Goal: Task Accomplishment & Management: Complete application form

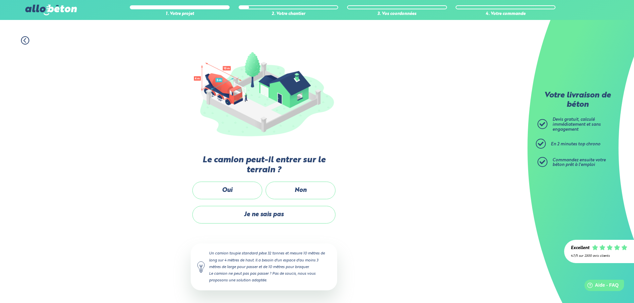
scroll to position [173, 0]
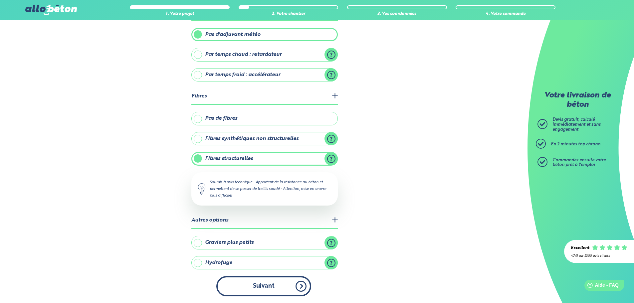
click at [300, 289] on button "Suivant" at bounding box center [263, 286] width 95 height 20
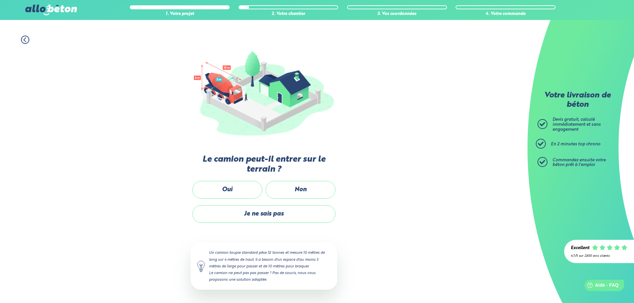
scroll to position [44, 0]
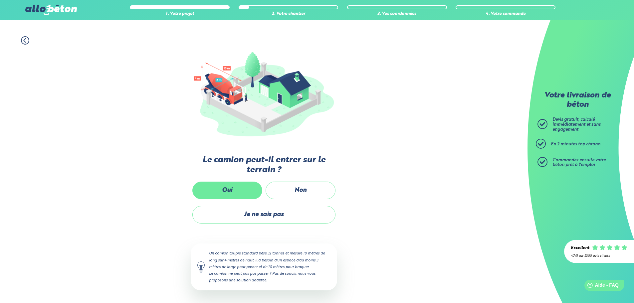
click at [241, 195] on label "Oui" at bounding box center [227, 191] width 70 height 18
click at [0, 0] on input "Oui" at bounding box center [0, 0] width 0 height 0
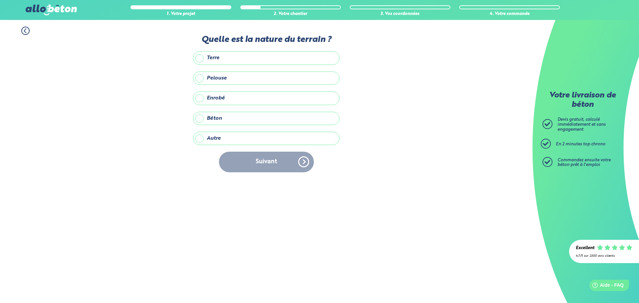
click at [235, 58] on label "Terre" at bounding box center [266, 57] width 146 height 13
click at [0, 0] on input "Terre" at bounding box center [0, 0] width 0 height 0
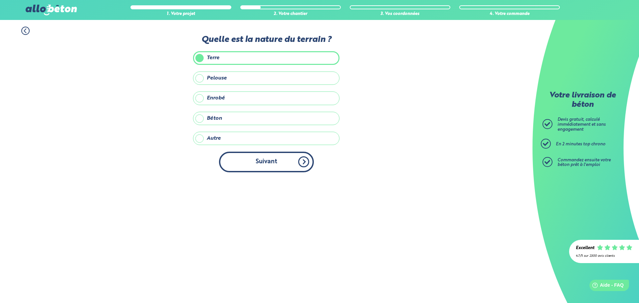
click at [309, 163] on button "Suivant" at bounding box center [266, 162] width 95 height 20
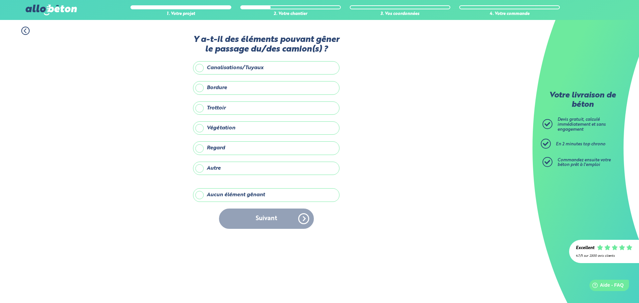
click at [243, 192] on label "Aucun élément gênant" at bounding box center [266, 194] width 146 height 13
click at [0, 0] on input "Aucun élément gênant" at bounding box center [0, 0] width 0 height 0
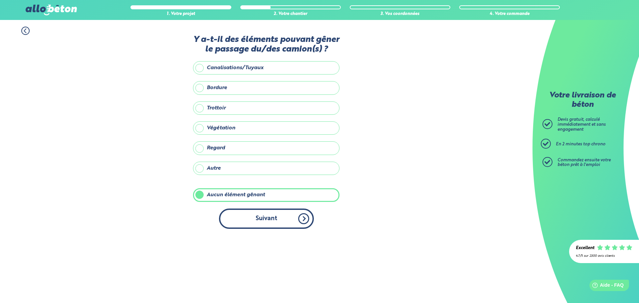
click at [263, 215] on button "Suivant" at bounding box center [266, 219] width 95 height 20
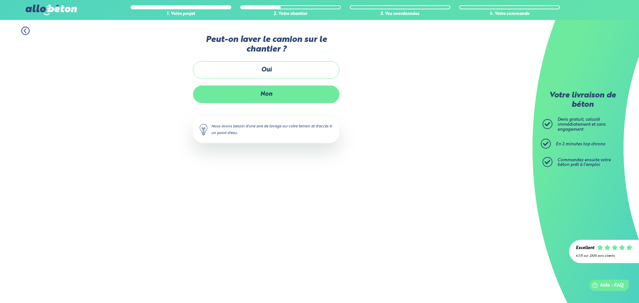
click at [287, 95] on label "Non" at bounding box center [266, 95] width 146 height 18
click at [0, 0] on input "Non" at bounding box center [0, 0] width 0 height 0
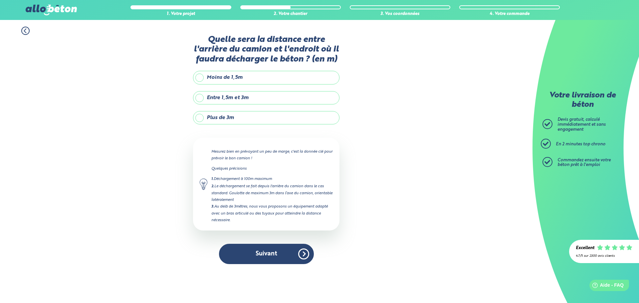
click at [267, 97] on label "Entre 1,5m et 3m" at bounding box center [266, 97] width 146 height 13
click at [0, 0] on input "Entre 1,5m et 3m" at bounding box center [0, 0] width 0 height 0
click at [222, 115] on label "Plus de 3m" at bounding box center [266, 117] width 146 height 13
click at [0, 0] on input "Plus de 3m" at bounding box center [0, 0] width 0 height 0
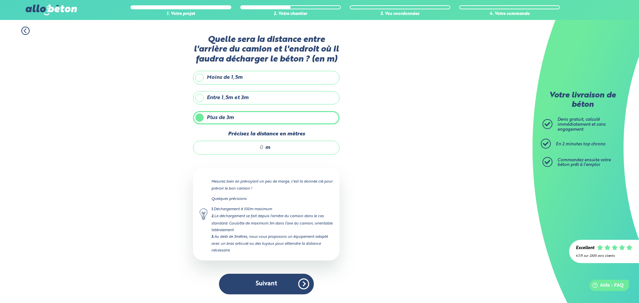
click at [234, 96] on label "Entre 1,5m et 3m" at bounding box center [266, 97] width 146 height 13
click at [0, 0] on input "Entre 1,5m et 3m" at bounding box center [0, 0] width 0 height 0
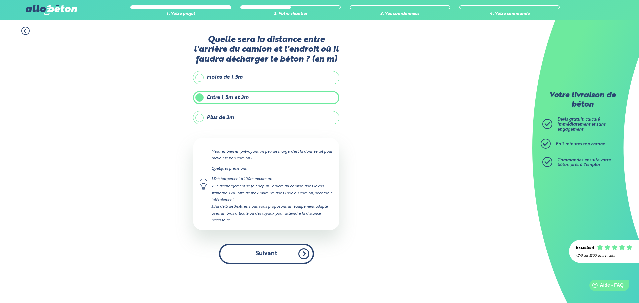
click at [290, 254] on button "Suivant" at bounding box center [266, 254] width 95 height 20
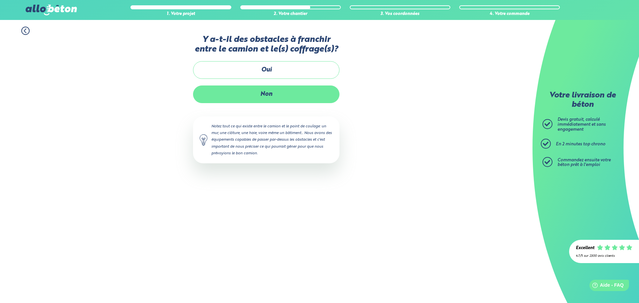
click at [259, 97] on label "Non" at bounding box center [266, 95] width 146 height 18
click at [0, 0] on input "Non" at bounding box center [0, 0] width 0 height 0
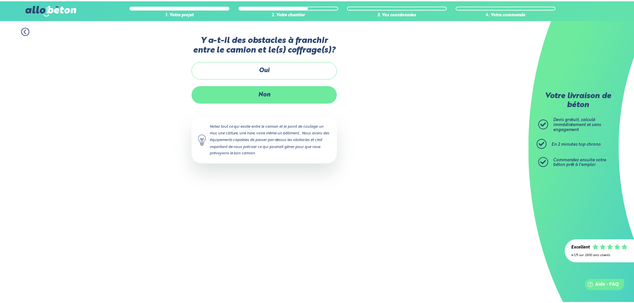
scroll to position [5, 0]
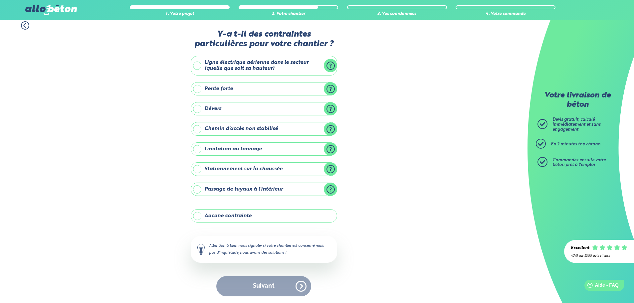
click at [295, 219] on label "Aucune contrainte" at bounding box center [264, 215] width 146 height 13
click at [0, 0] on input "Aucune contrainte" at bounding box center [0, 0] width 0 height 0
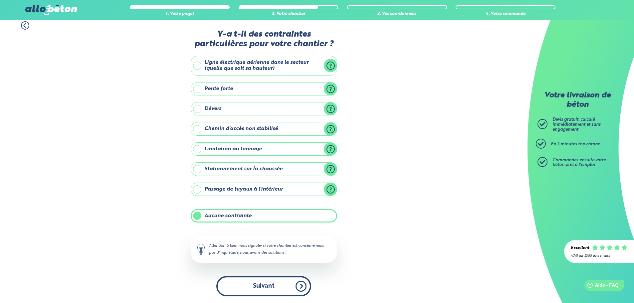
click at [293, 287] on button "Suivant" at bounding box center [263, 286] width 95 height 20
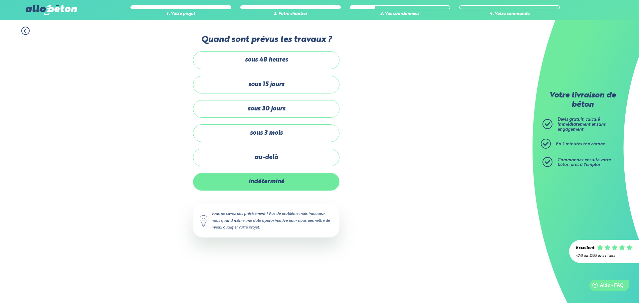
click at [291, 178] on label "indéterminé" at bounding box center [266, 182] width 146 height 18
click at [0, 0] on input "indéterminé" at bounding box center [0, 0] width 0 height 0
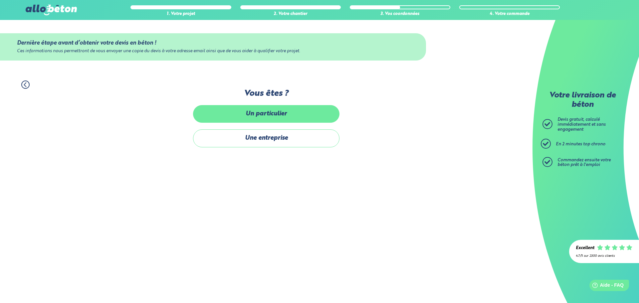
click at [265, 115] on label "Un particulier" at bounding box center [266, 114] width 146 height 18
click at [0, 0] on input "Un particulier" at bounding box center [0, 0] width 0 height 0
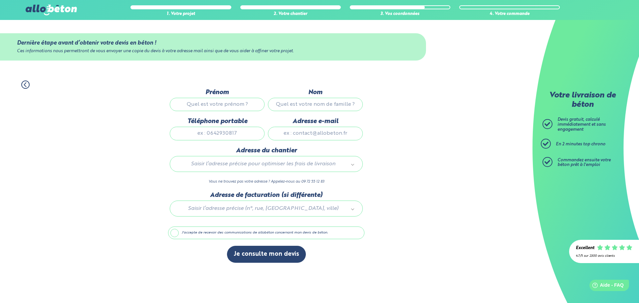
click at [237, 103] on input "Prénom" at bounding box center [217, 104] width 95 height 13
type input "[PERSON_NAME]"
click at [305, 100] on input "Nom" at bounding box center [315, 104] width 95 height 13
click at [309, 100] on input "Nom" at bounding box center [315, 104] width 95 height 13
type input "titren"
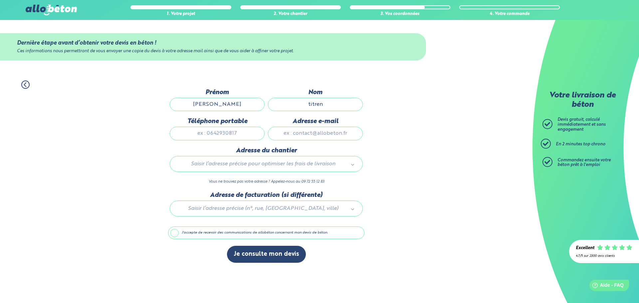
click at [229, 134] on input "Téléphone portable" at bounding box center [217, 133] width 95 height 13
type input "0785513729"
click at [280, 132] on input "Adresse e-mail" at bounding box center [315, 133] width 95 height 13
click at [341, 133] on input "[PERSON_NAME][EMAIL_ADDRESS][DOMAIN_NAME]" at bounding box center [315, 133] width 95 height 13
drag, startPoint x: 319, startPoint y: 133, endPoint x: 280, endPoint y: 133, distance: 39.6
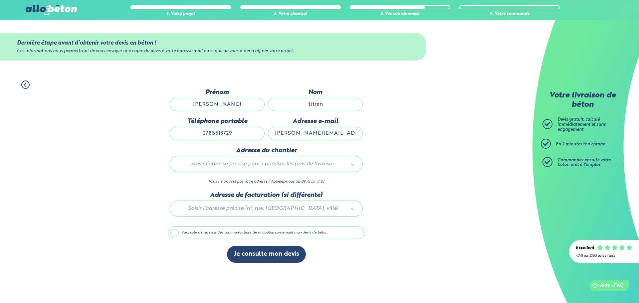
click at [280, 133] on input "[PERSON_NAME][EMAIL_ADDRESS][DOMAIN_NAME]" at bounding box center [315, 133] width 95 height 13
type input "[EMAIL_ADDRESS][DOMAIN_NAME]"
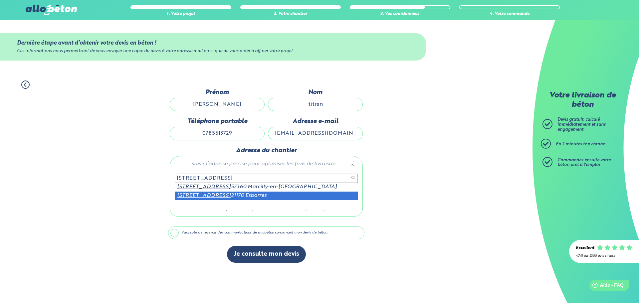
type input "[STREET_ADDRESS]"
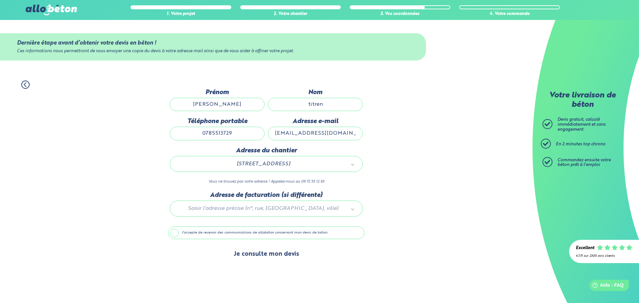
click at [284, 256] on button "Je consulte mon devis" at bounding box center [266, 254] width 79 height 17
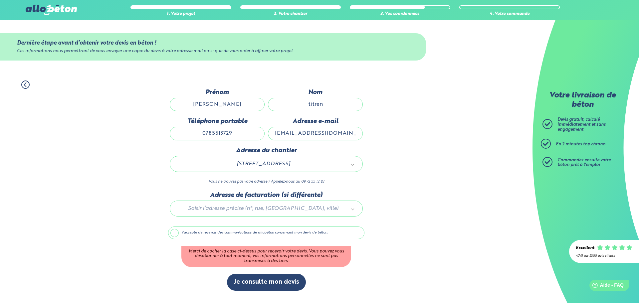
drag, startPoint x: 175, startPoint y: 230, endPoint x: 179, endPoint y: 234, distance: 5.7
click at [175, 231] on label "J'accepte de recevoir des communications de allobéton concernant mon devis de b…" at bounding box center [266, 233] width 196 height 13
click at [0, 0] on input "J'accepte de recevoir des communications de allobéton concernant mon devis de b…" at bounding box center [0, 0] width 0 height 0
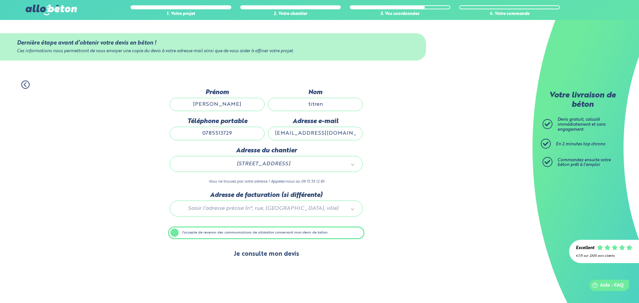
click at [273, 254] on button "Je consulte mon devis" at bounding box center [266, 254] width 79 height 17
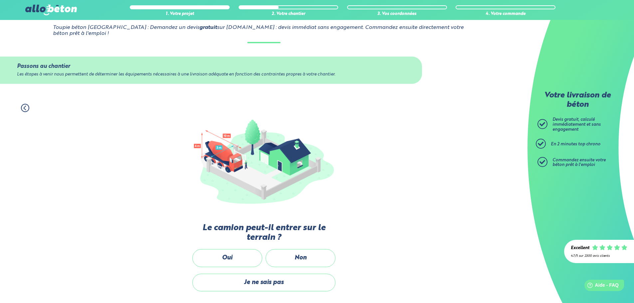
scroll to position [173, 0]
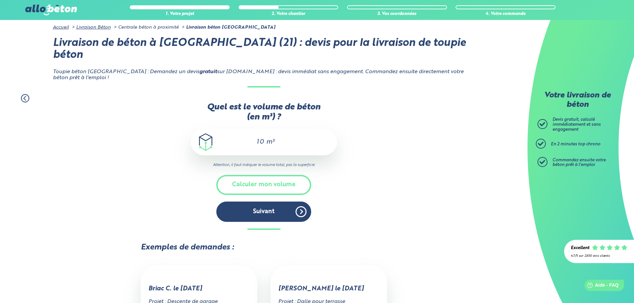
scroll to position [67, 0]
